Goal: Find contact information: Find contact information

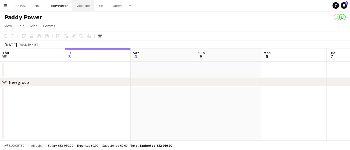
click at [83, 8] on button "Vodafone Close" at bounding box center [83, 5] width 22 height 11
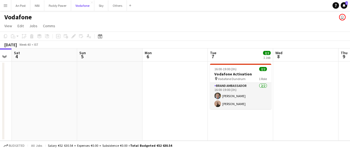
scroll to position [0, 257]
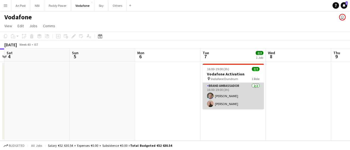
click at [238, 103] on app-card-role "Brand Ambassador [DATE] 16:00-19:00 (3h) [PERSON_NAME] [PERSON_NAME]" at bounding box center [232, 96] width 61 height 26
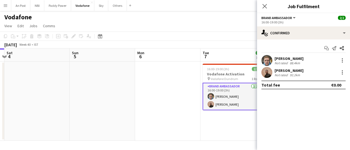
click at [294, 58] on div "[PERSON_NAME]" at bounding box center [288, 58] width 29 height 5
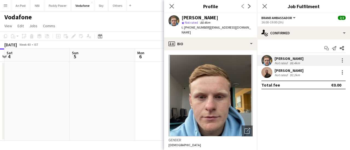
click at [294, 70] on div "[PERSON_NAME]" at bounding box center [288, 70] width 29 height 5
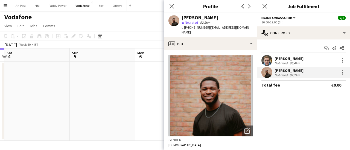
drag, startPoint x: 233, startPoint y: 20, endPoint x: 199, endPoint y: 16, distance: 35.0
click at [199, 16] on div "[PERSON_NAME] star Not rated 92.2km t. [PHONE_NUMBER] | [EMAIL_ADDRESS][DOMAIN_…" at bounding box center [210, 25] width 93 height 24
copy div "Ajetunmobi"
drag, startPoint x: 204, startPoint y: 27, endPoint x: 190, endPoint y: 27, distance: 14.7
click at [190, 27] on span "t. [PHONE_NUMBER]" at bounding box center [195, 27] width 28 height 4
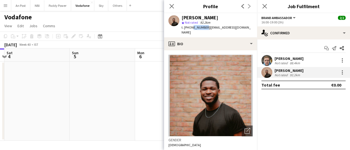
copy span "83818505"
